Goal: Task Accomplishment & Management: Manage account settings

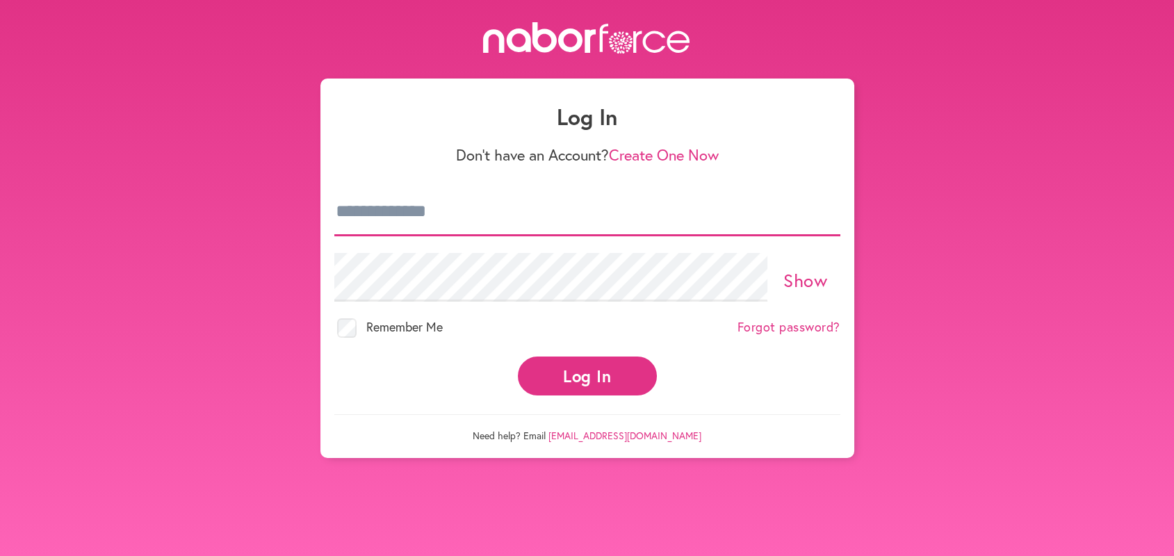
click at [344, 202] on input "email" at bounding box center [587, 212] width 506 height 49
type input "**********"
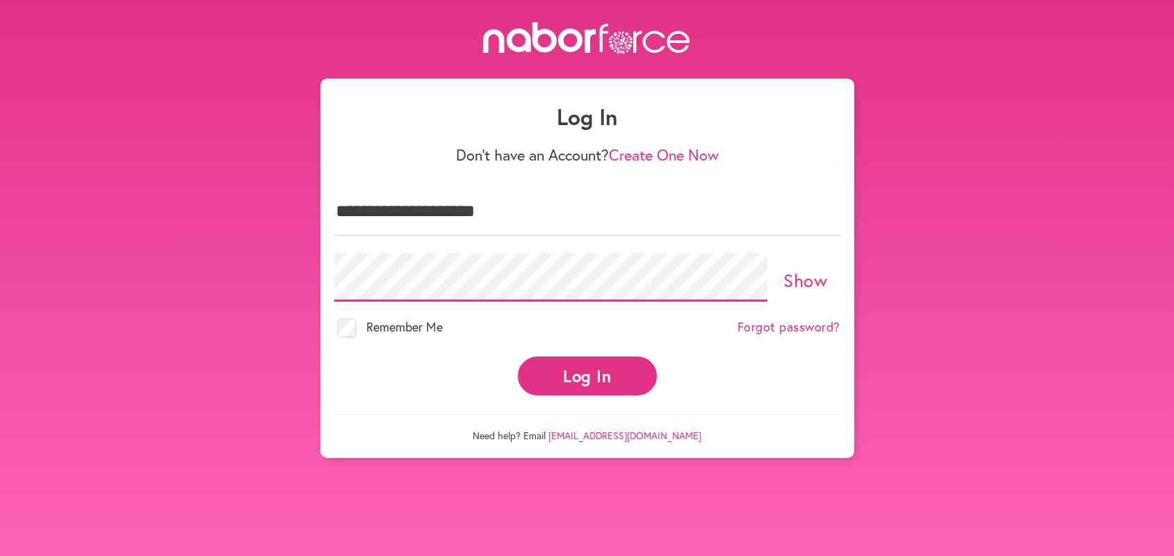
click at [518, 357] on button "Log In" at bounding box center [587, 376] width 139 height 38
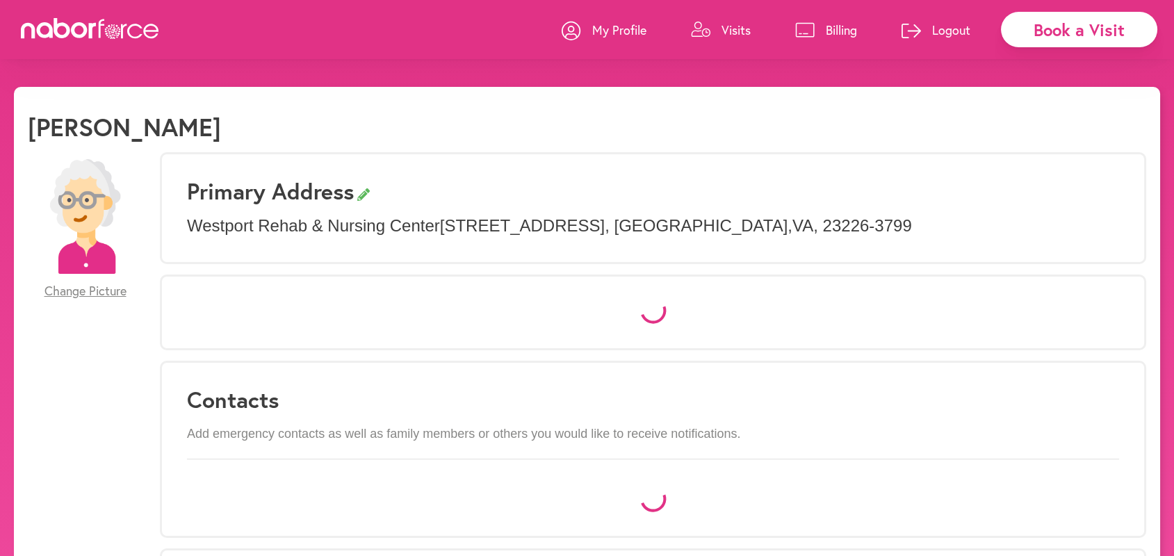
select select "*"
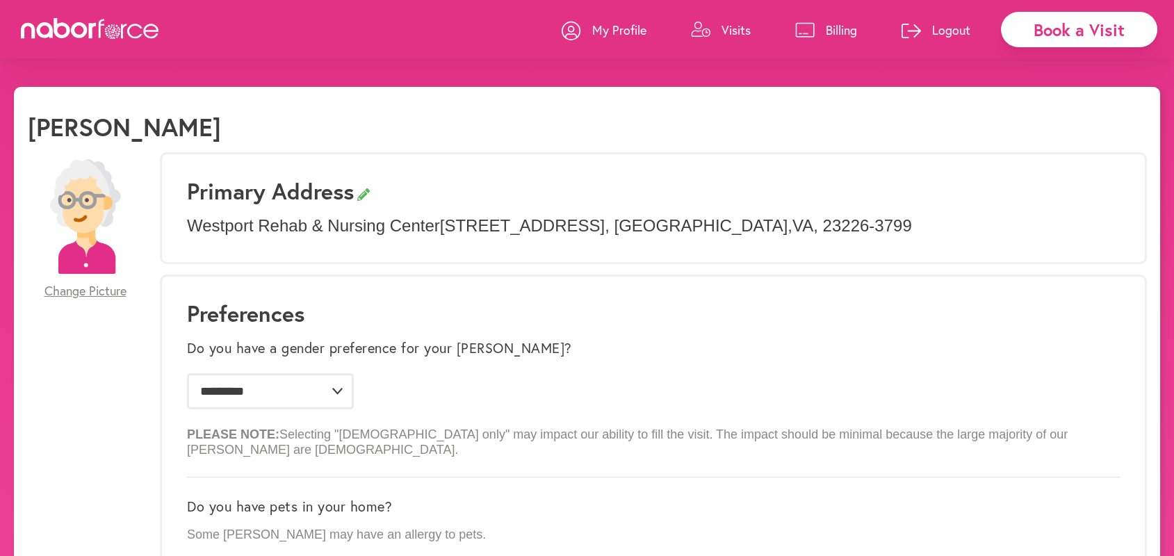
click at [736, 29] on p "Visits" at bounding box center [736, 30] width 29 height 17
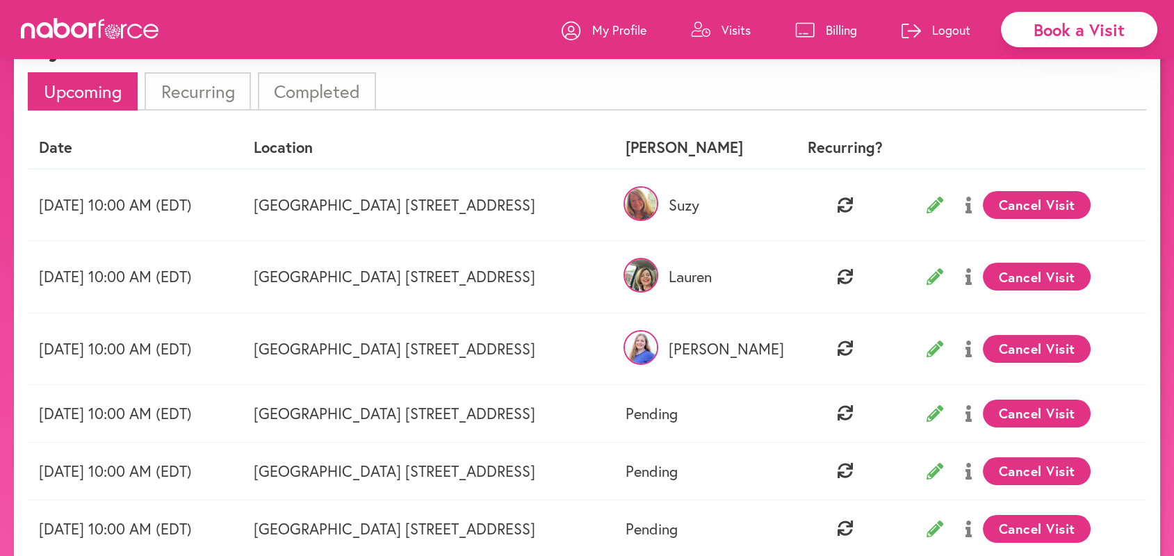
scroll to position [103, 0]
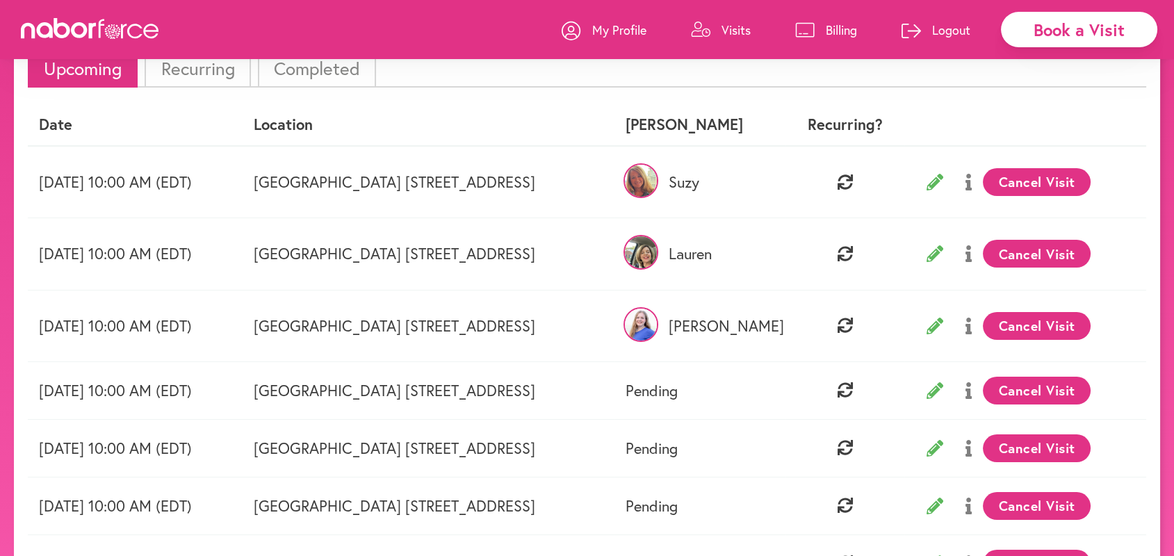
click at [1044, 322] on button "Cancel Visit" at bounding box center [1037, 326] width 108 height 28
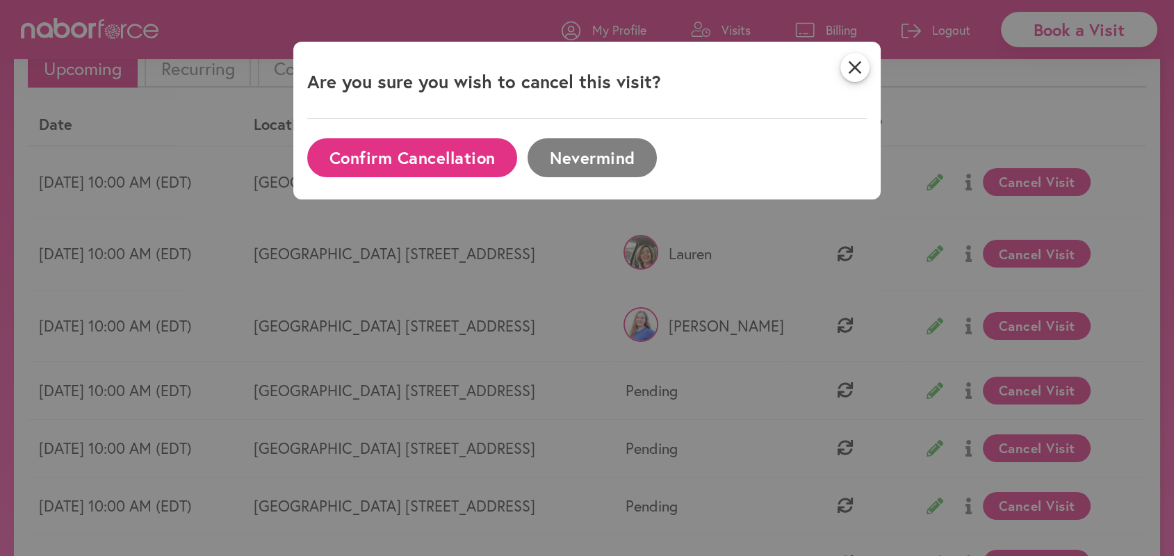
click at [464, 159] on button "Confirm Cancellation" at bounding box center [412, 157] width 210 height 38
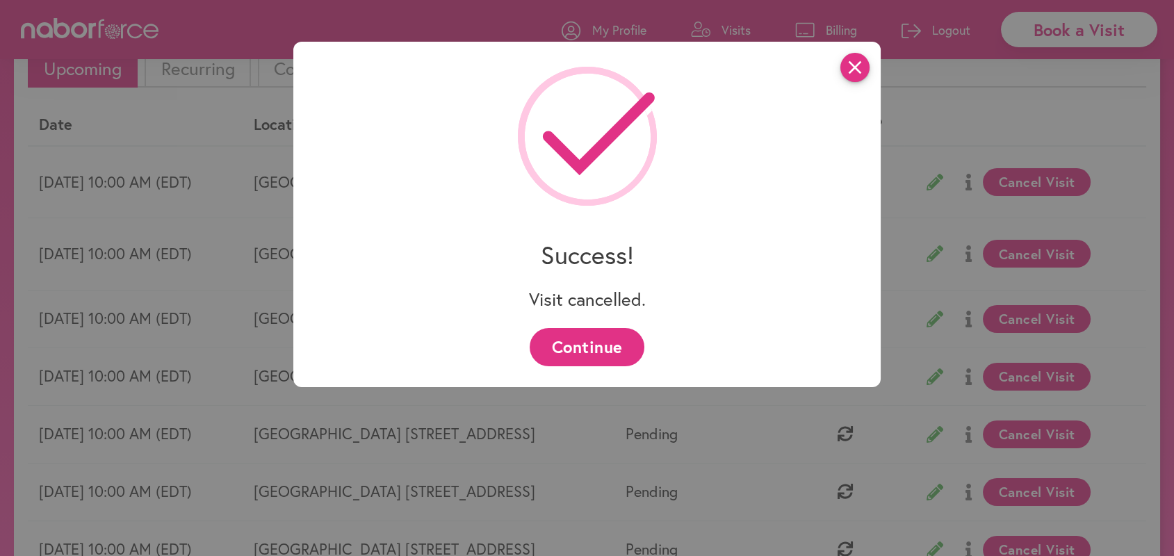
click at [859, 59] on icon "close" at bounding box center [855, 67] width 29 height 29
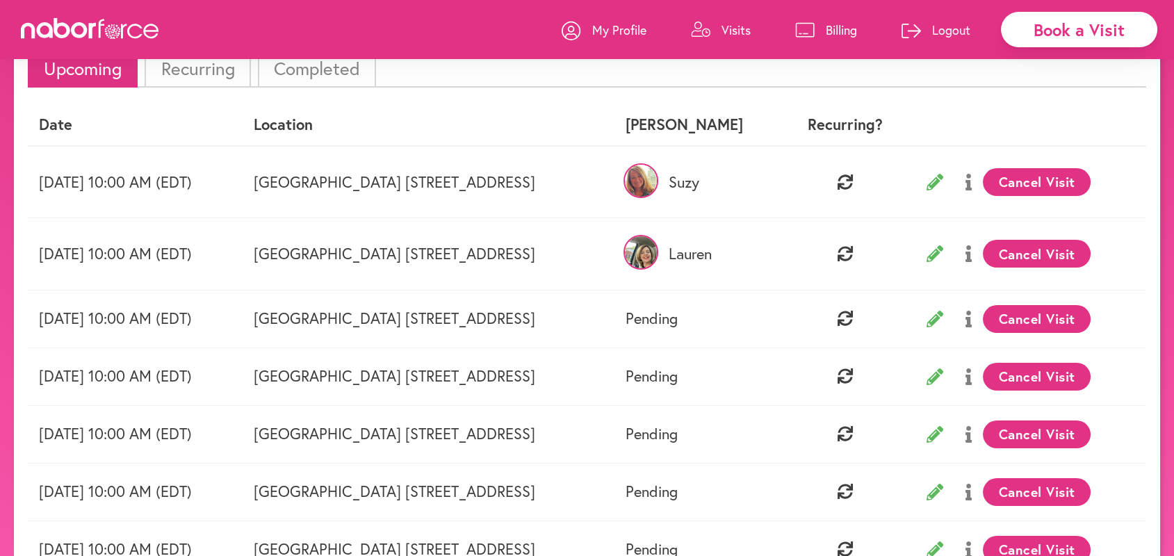
click at [958, 30] on p "Logout" at bounding box center [951, 30] width 38 height 17
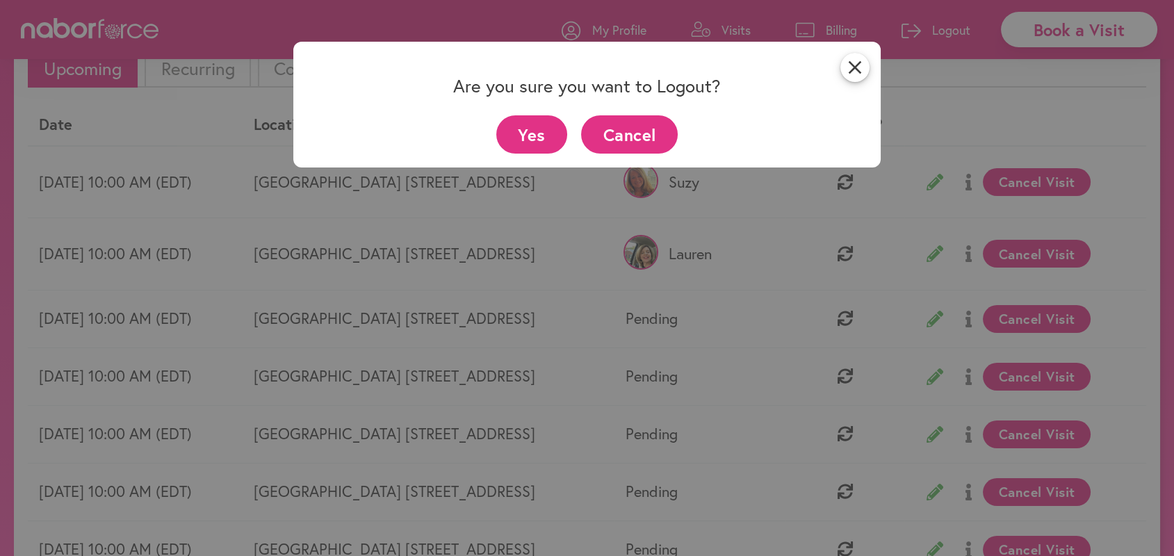
click at [633, 130] on button "Cancel" at bounding box center [629, 134] width 97 height 38
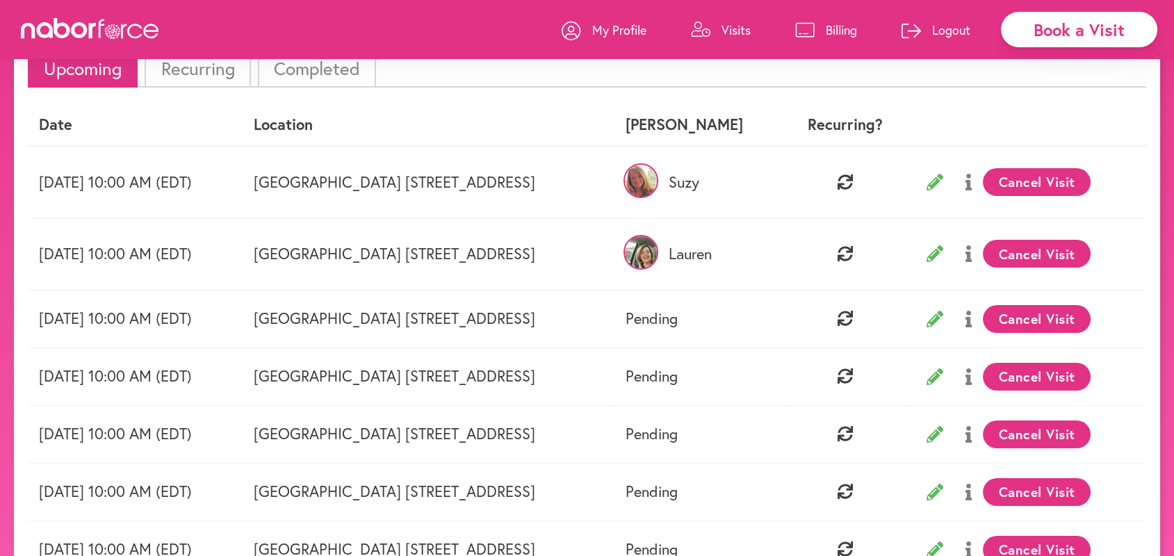
click at [942, 26] on p "Logout" at bounding box center [951, 30] width 38 height 17
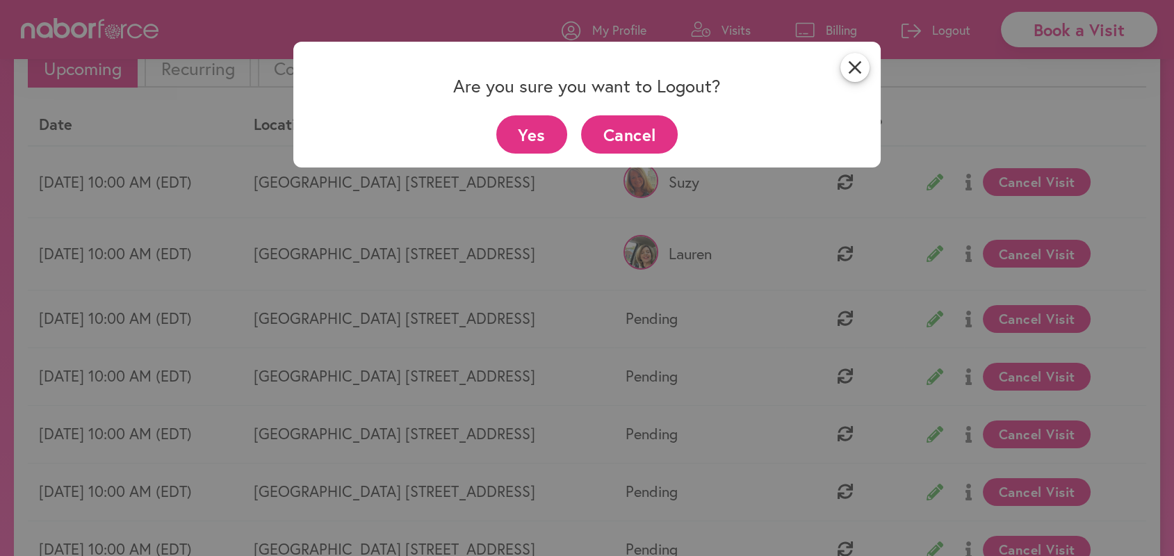
click at [512, 124] on button "Yes" at bounding box center [532, 134] width 72 height 38
